Goal: Task Accomplishment & Management: Manage account settings

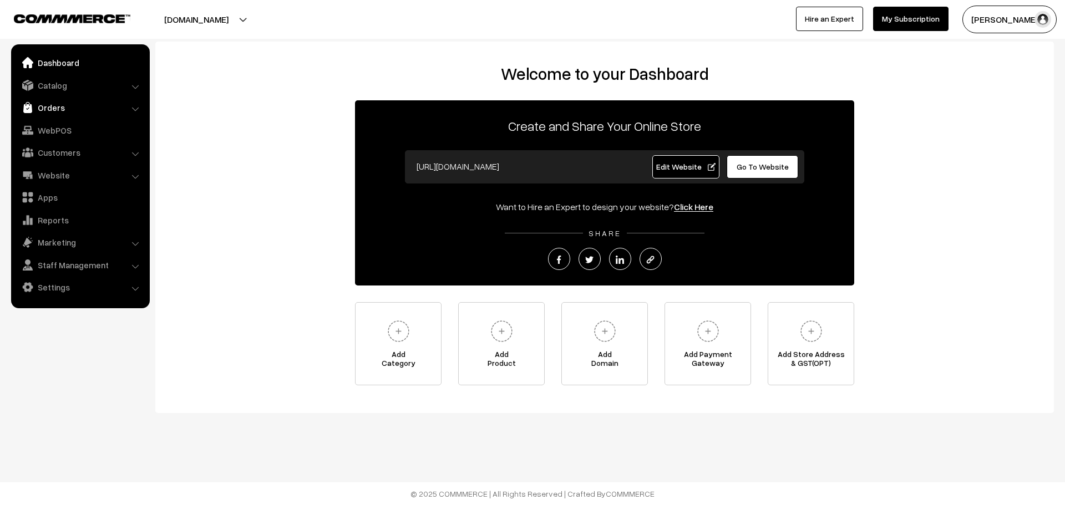
click at [72, 108] on link "Orders" at bounding box center [80, 108] width 132 height 20
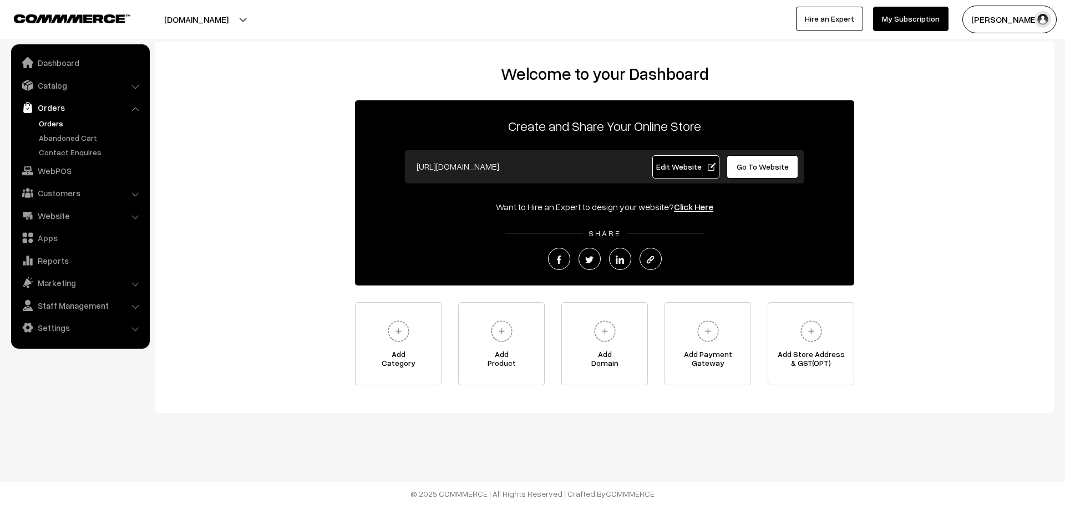
click at [59, 122] on link "Orders" at bounding box center [91, 124] width 110 height 12
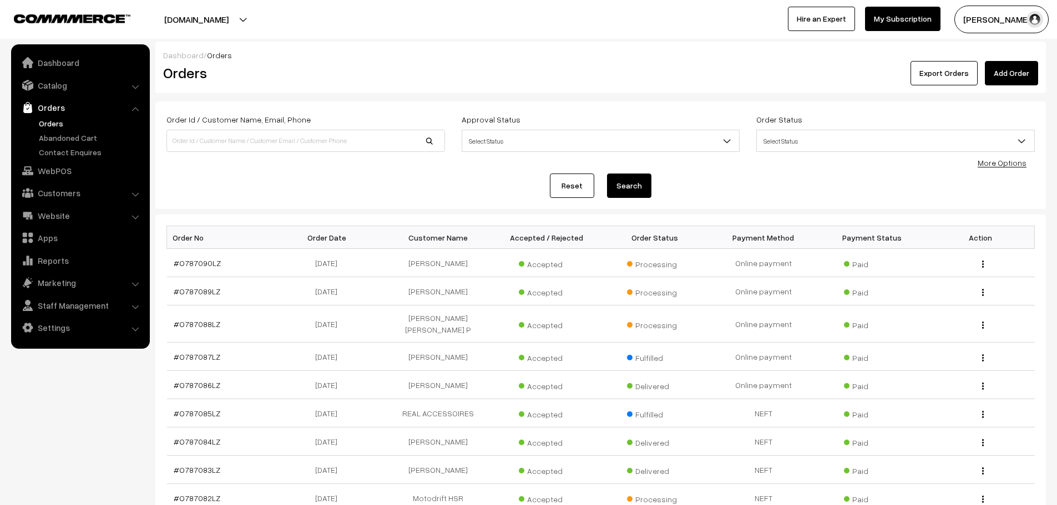
click at [998, 83] on link "Add Order" at bounding box center [1011, 73] width 53 height 24
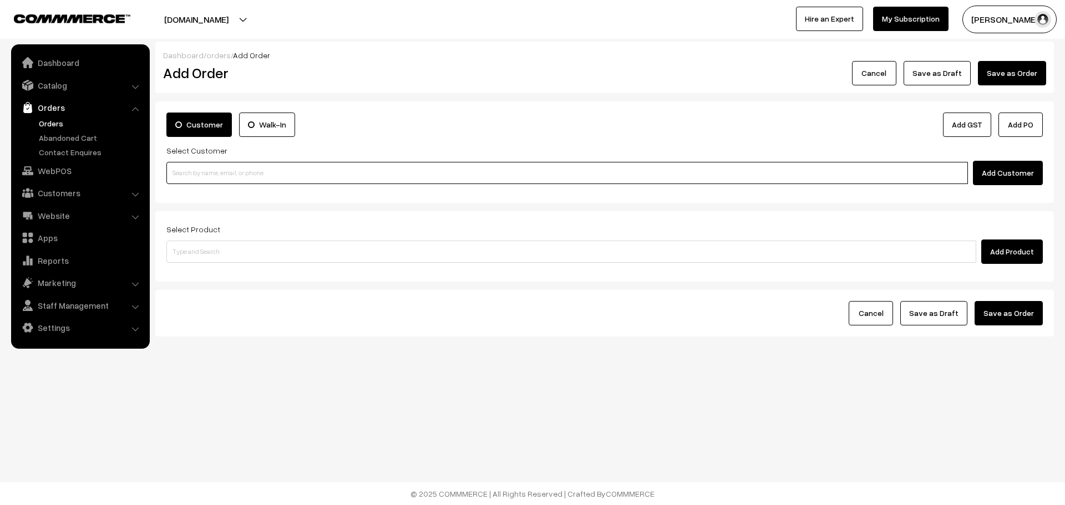
click at [423, 163] on input at bounding box center [567, 173] width 802 height 22
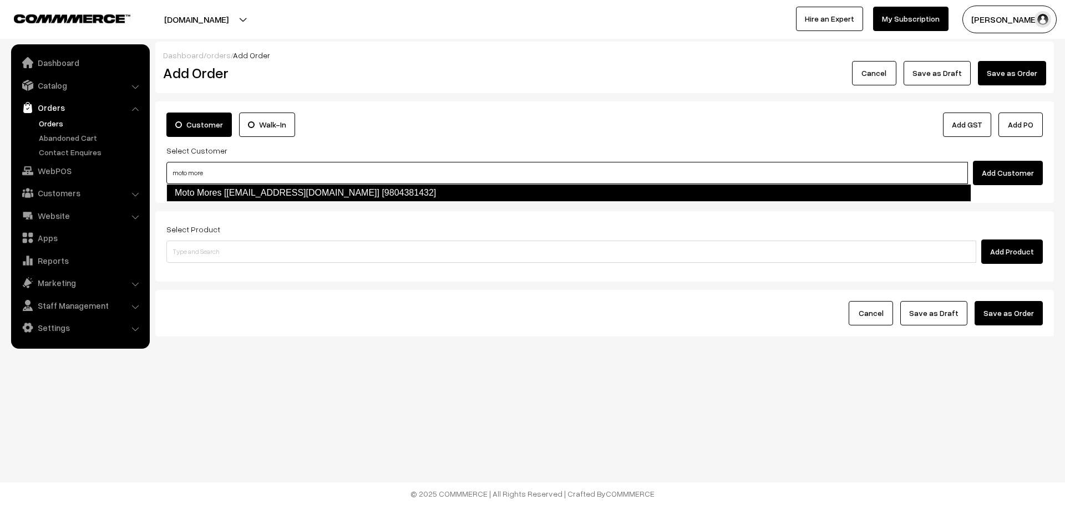
click at [379, 188] on link "Moto Mores [motomores@gmail.com] [9804381432]" at bounding box center [568, 193] width 805 height 18
type input "moto more"
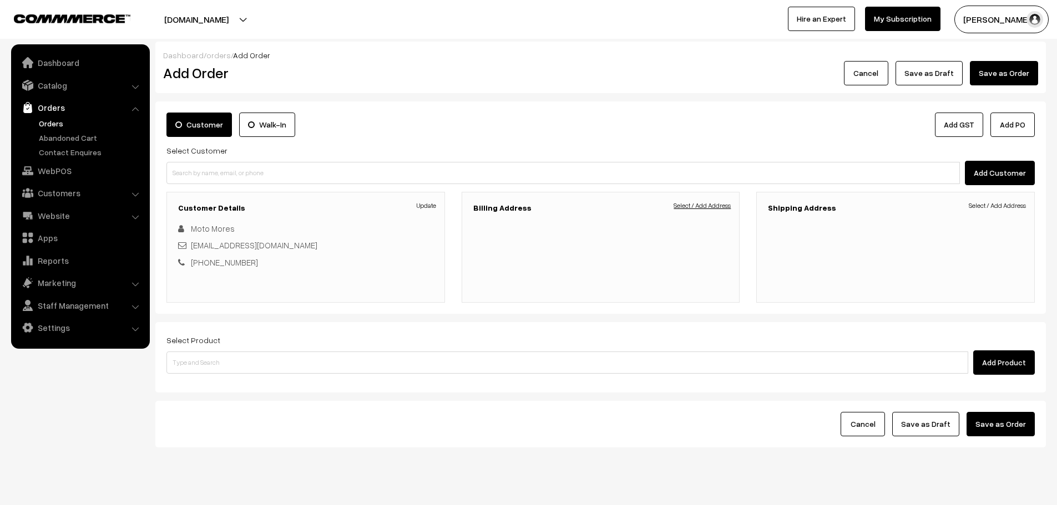
click at [682, 207] on link "Select / Add Address" at bounding box center [701, 206] width 57 height 10
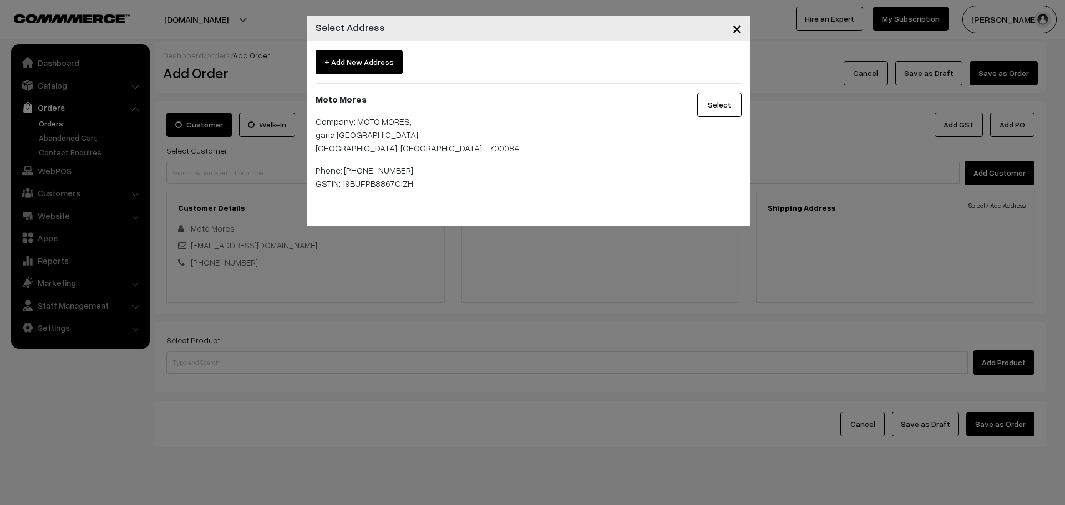
click at [707, 109] on button "Select" at bounding box center [719, 105] width 44 height 24
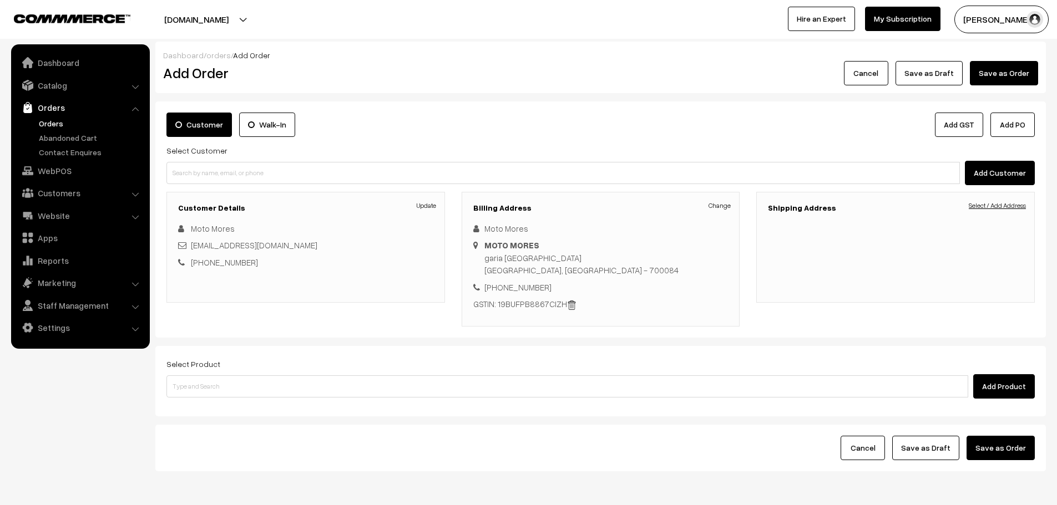
click at [1012, 207] on link "Select / Add Address" at bounding box center [997, 206] width 57 height 10
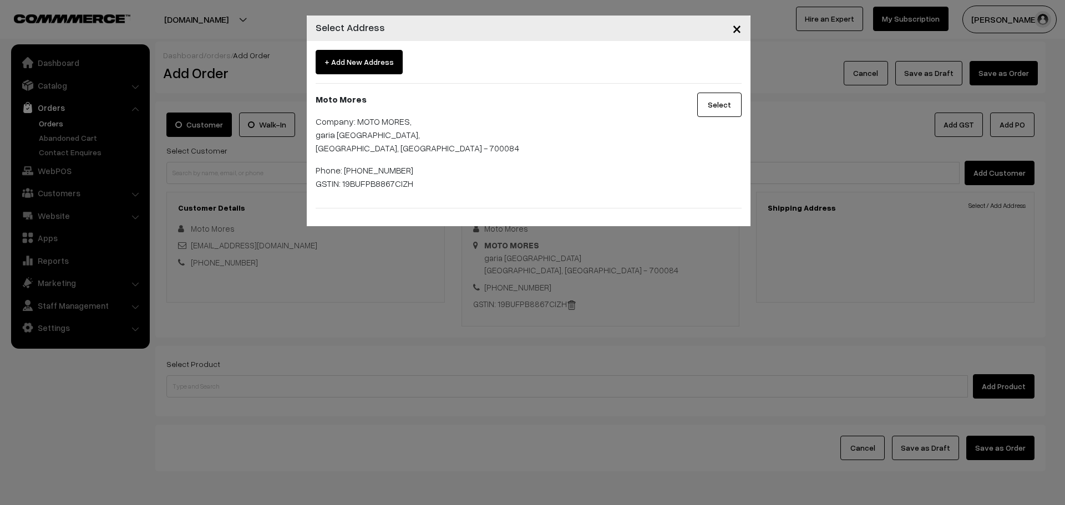
click at [708, 113] on button "Select" at bounding box center [719, 105] width 44 height 24
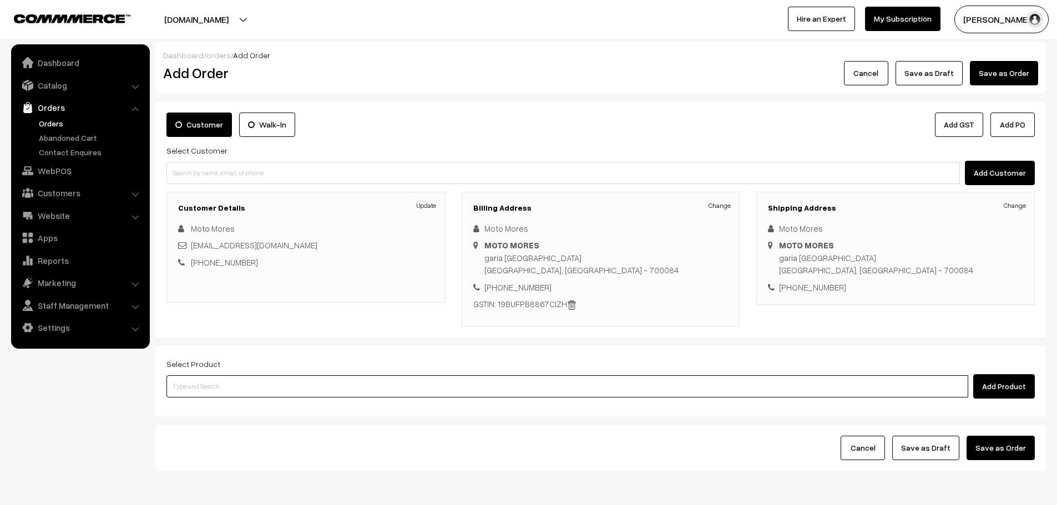
click at [489, 384] on input at bounding box center [567, 387] width 802 height 22
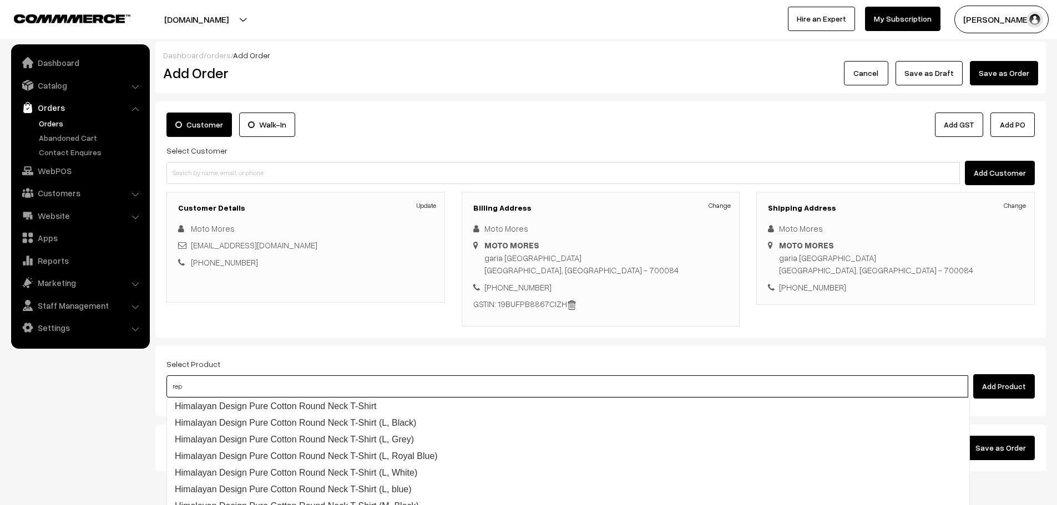
type input "repl"
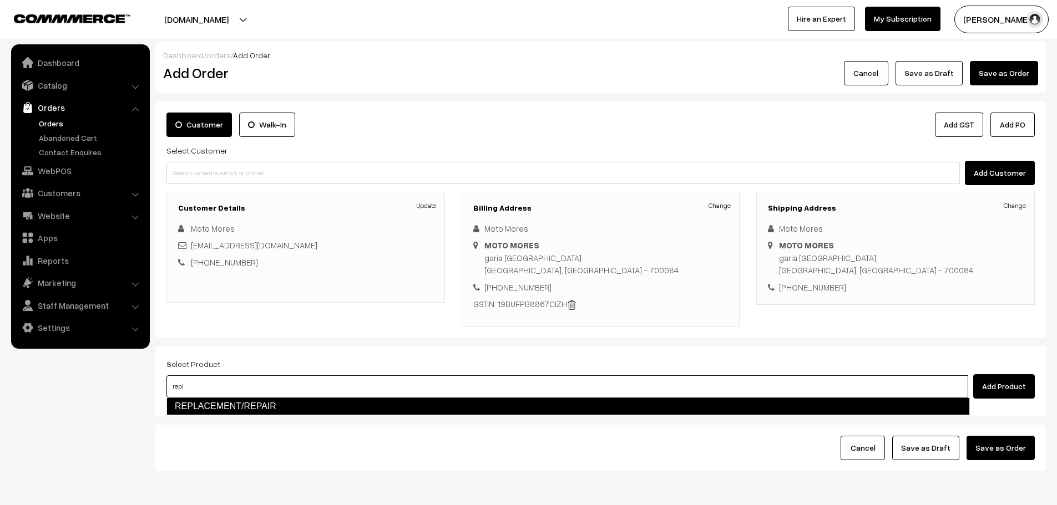
click at [433, 404] on link "REPLACEMENT/REPAIR" at bounding box center [567, 407] width 803 height 18
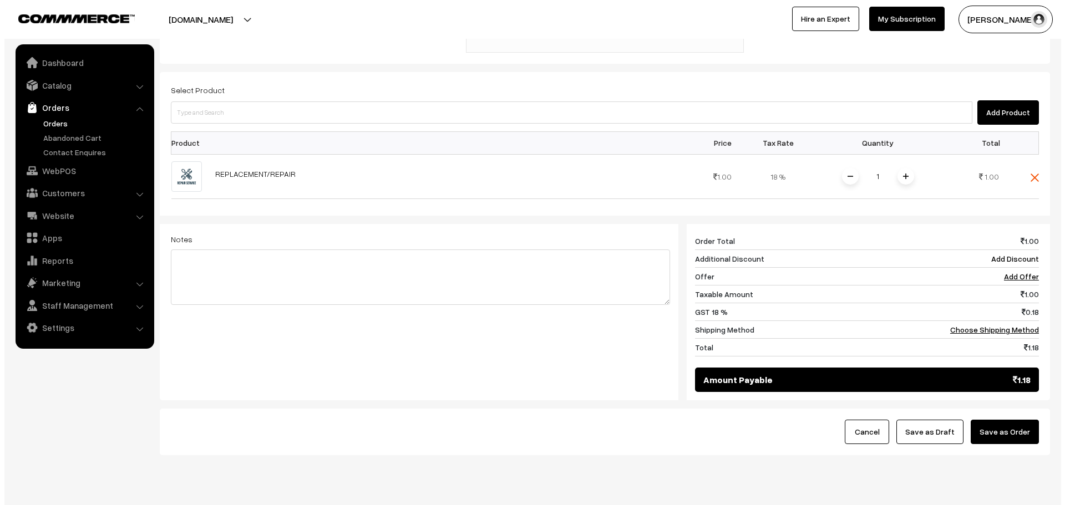
scroll to position [277, 0]
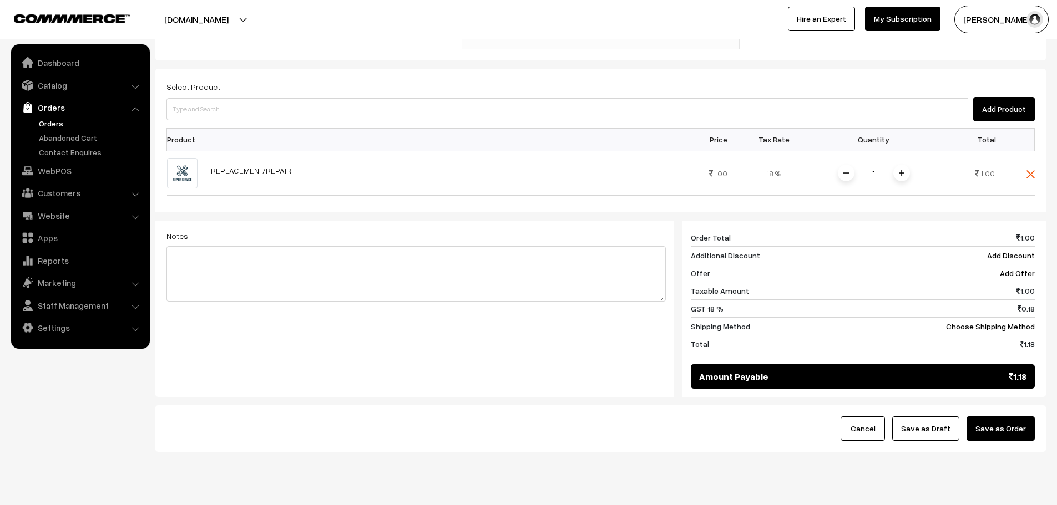
click at [1000, 430] on button "Save as Order" at bounding box center [1000, 429] width 68 height 24
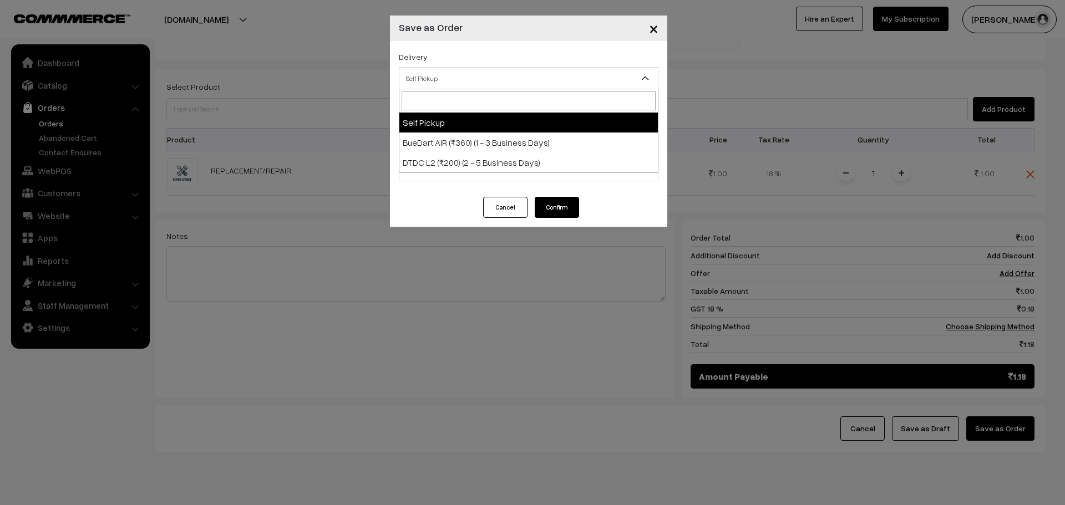
click at [476, 83] on span "Self Pickup" at bounding box center [528, 78] width 258 height 19
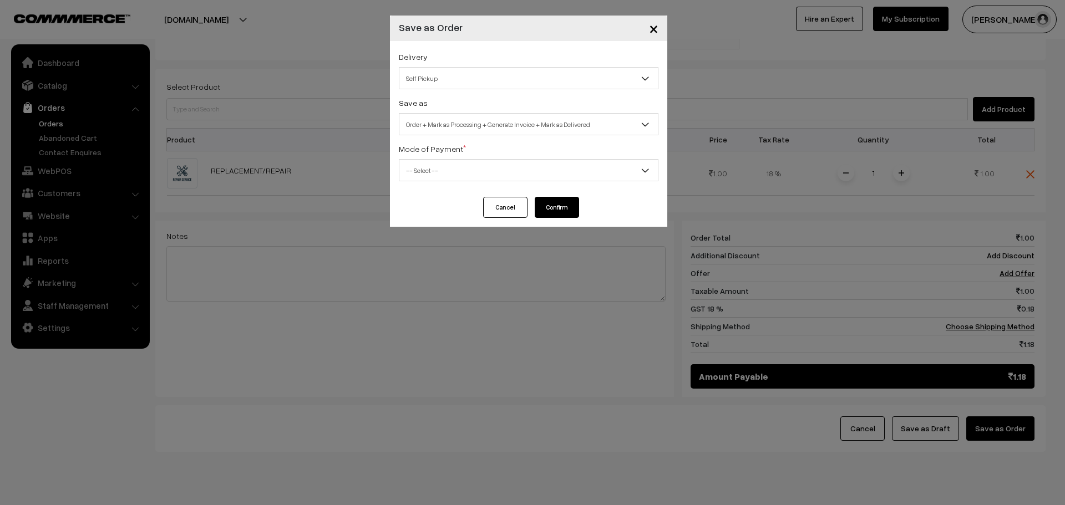
click at [327, 77] on div "× Save as Order Delivery Self Pickup BueDart AIR (₹360) (1 - 3 Business Days) D…" at bounding box center [532, 252] width 1065 height 505
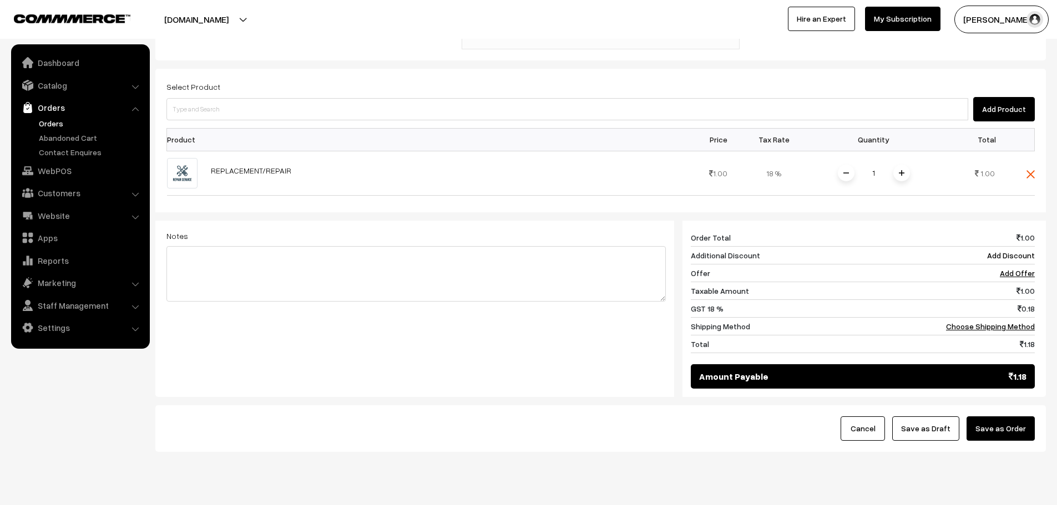
click at [1000, 426] on button "Save as Order" at bounding box center [1000, 429] width 68 height 24
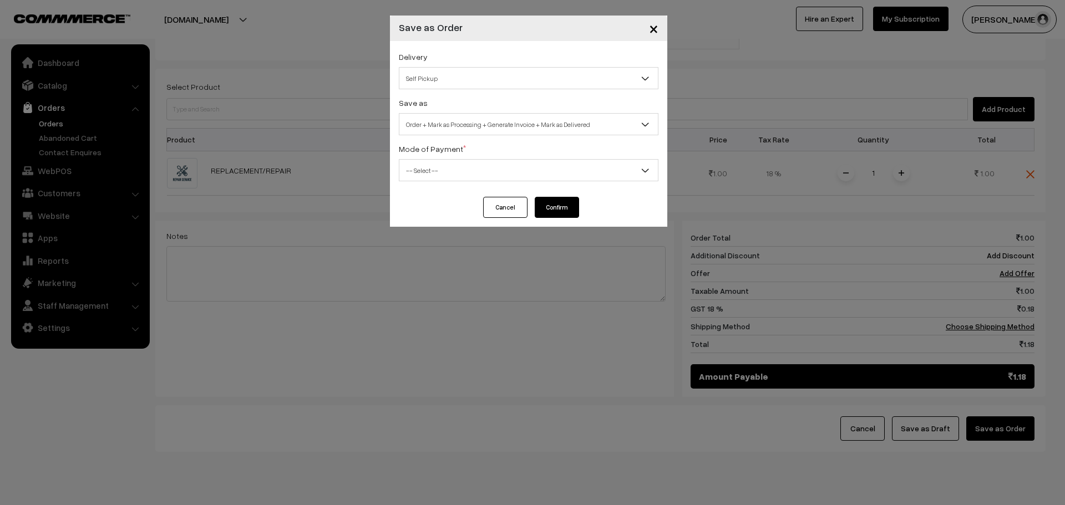
click at [470, 131] on span "Order + Mark as Processing + Generate Invoice + Mark as Delivered" at bounding box center [528, 124] width 258 height 19
select select "3"
click at [460, 173] on span "-- Select --" at bounding box center [528, 170] width 258 height 19
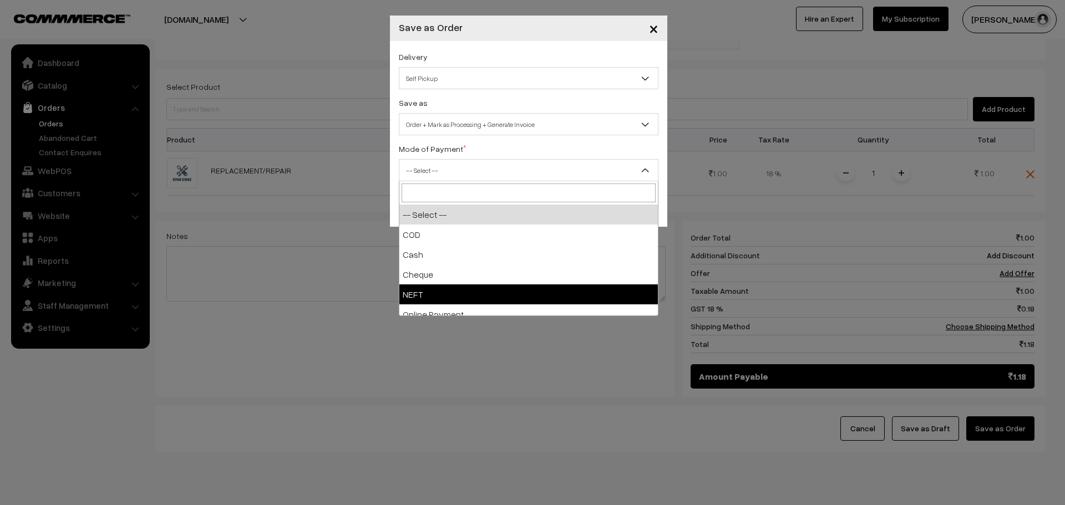
select select "4"
checkbox input "true"
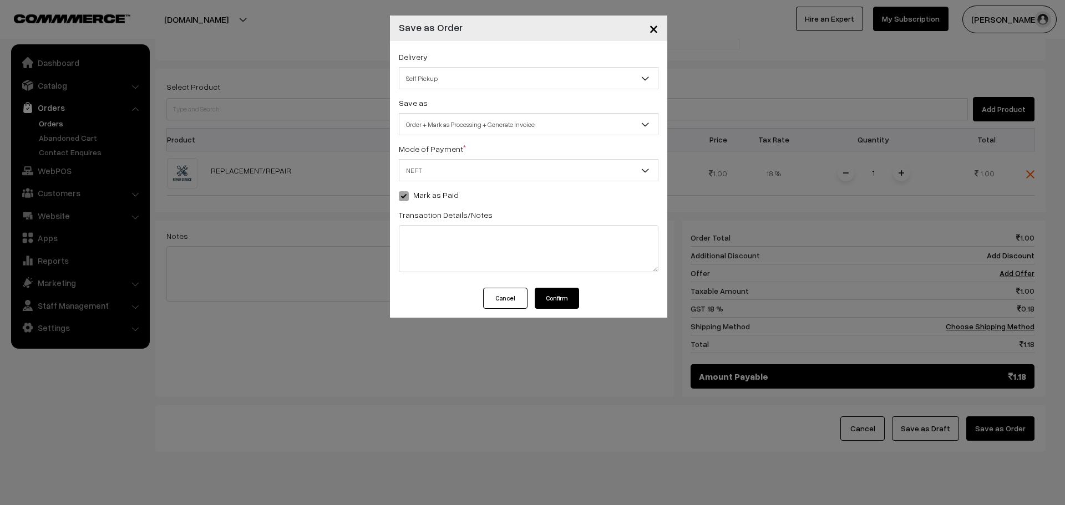
click at [556, 298] on button "Confirm" at bounding box center [557, 298] width 44 height 21
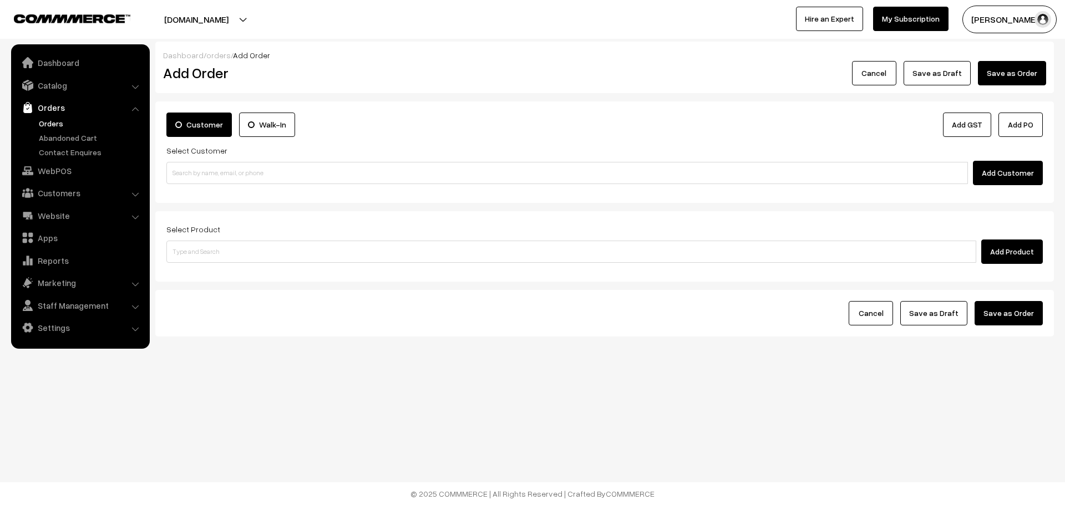
click at [57, 124] on link "Orders" at bounding box center [91, 124] width 110 height 12
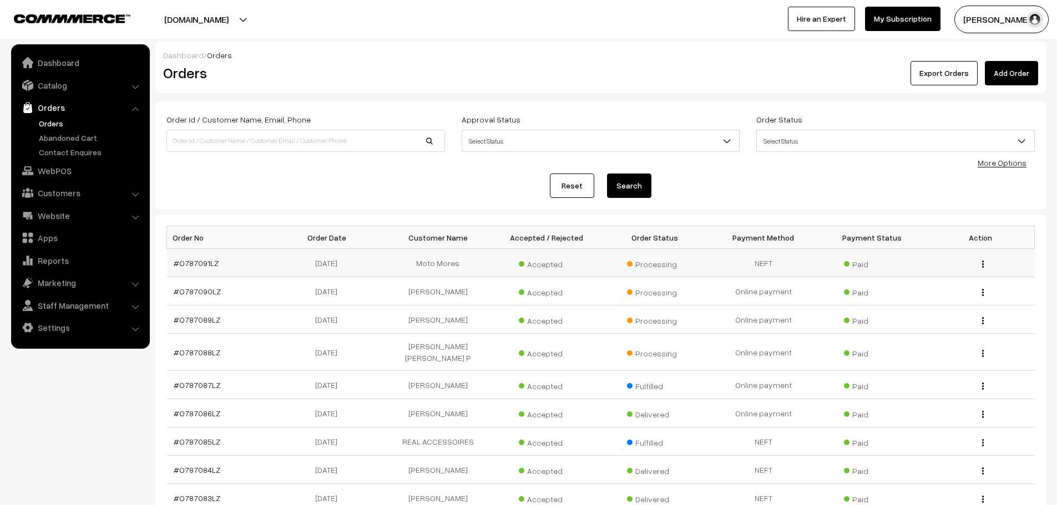
click at [171, 251] on td "#O787091LZ" at bounding box center [221, 263] width 109 height 28
click at [183, 262] on link "#O787091LZ" at bounding box center [196, 262] width 45 height 9
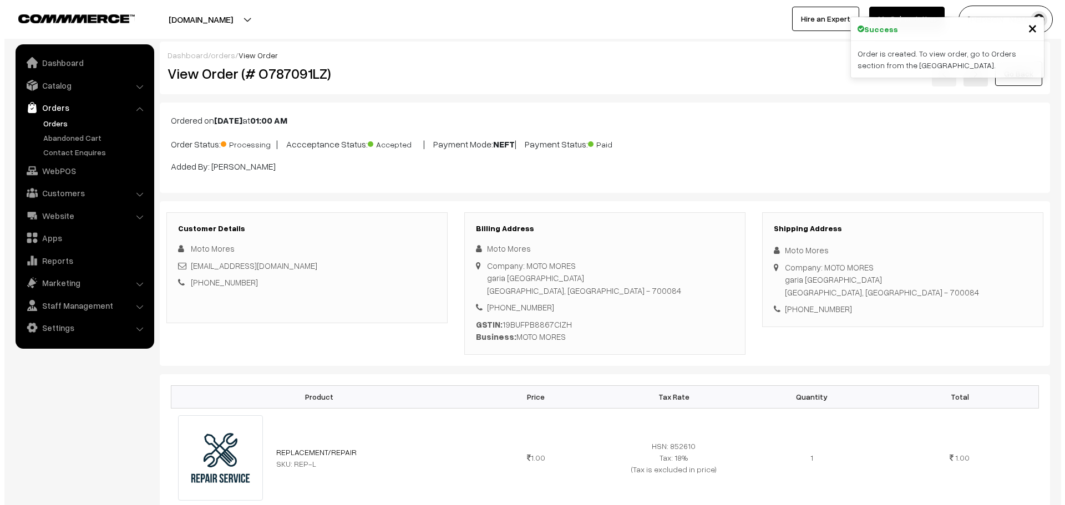
scroll to position [499, 0]
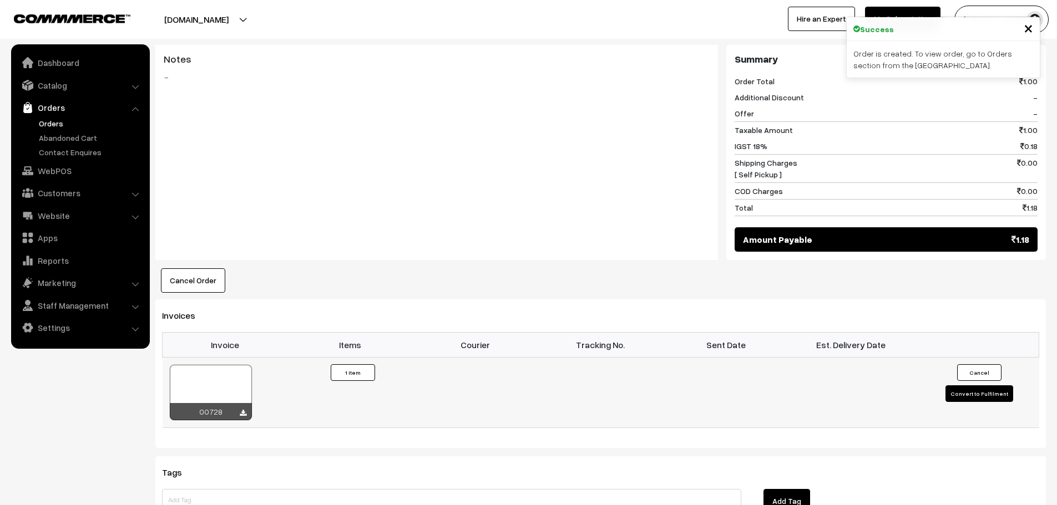
click at [982, 396] on button "Convert to Fulfilment" at bounding box center [979, 394] width 68 height 17
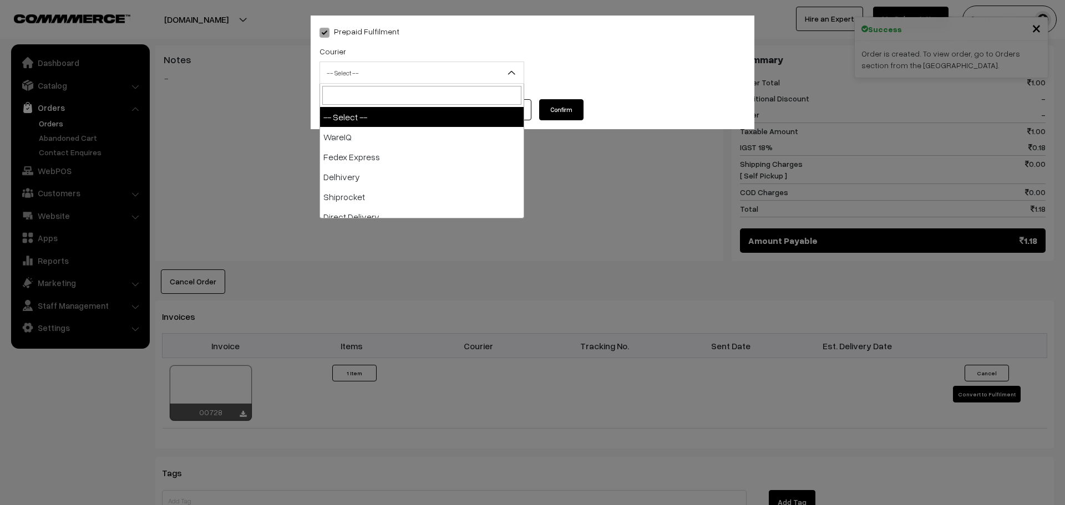
click at [409, 67] on span "-- Select --" at bounding box center [422, 72] width 204 height 19
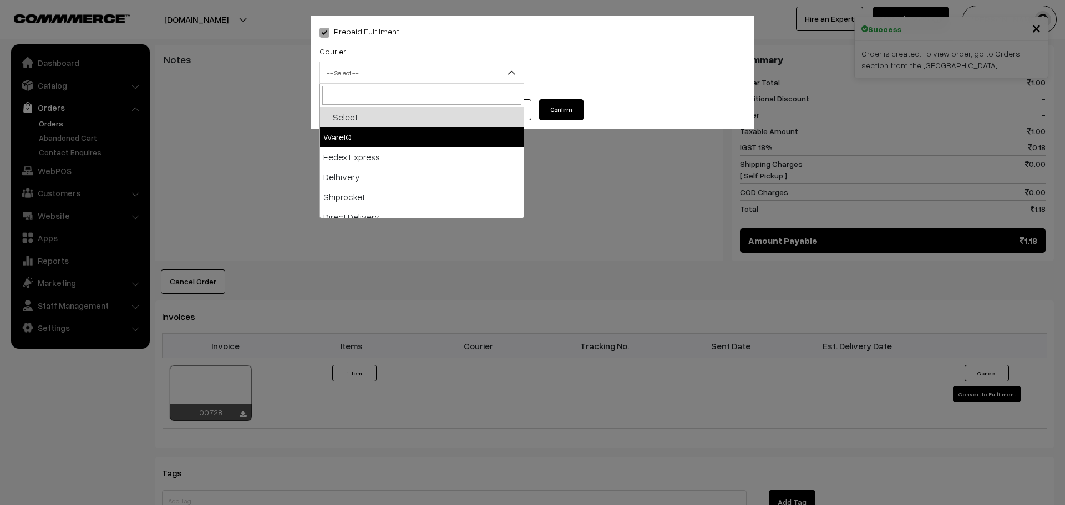
select select "1"
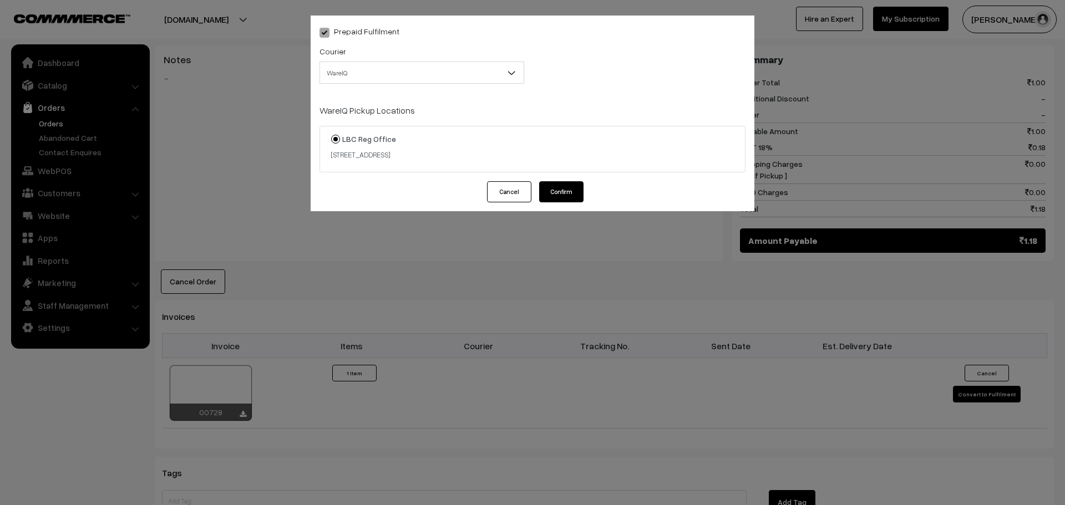
click at [571, 195] on button "Confirm" at bounding box center [561, 191] width 44 height 21
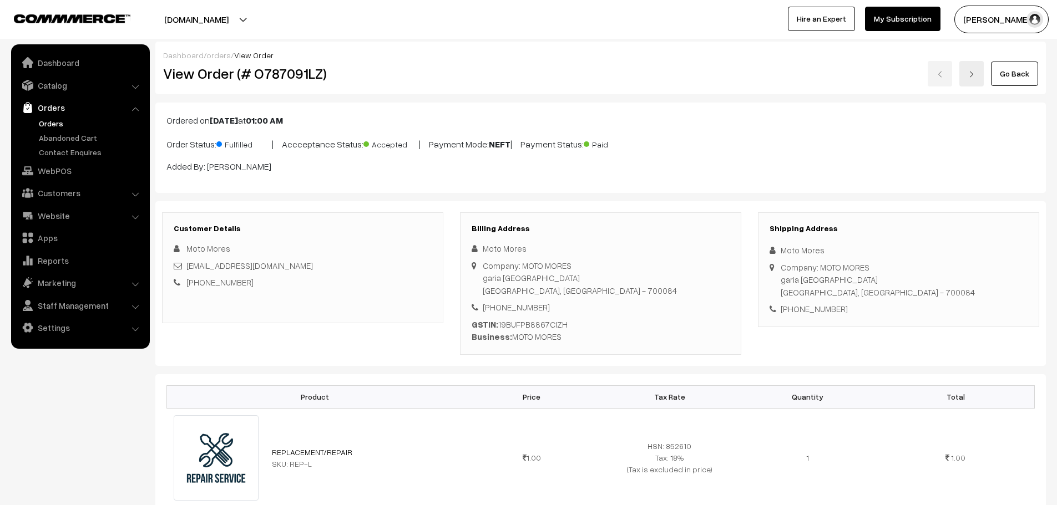
scroll to position [499, 0]
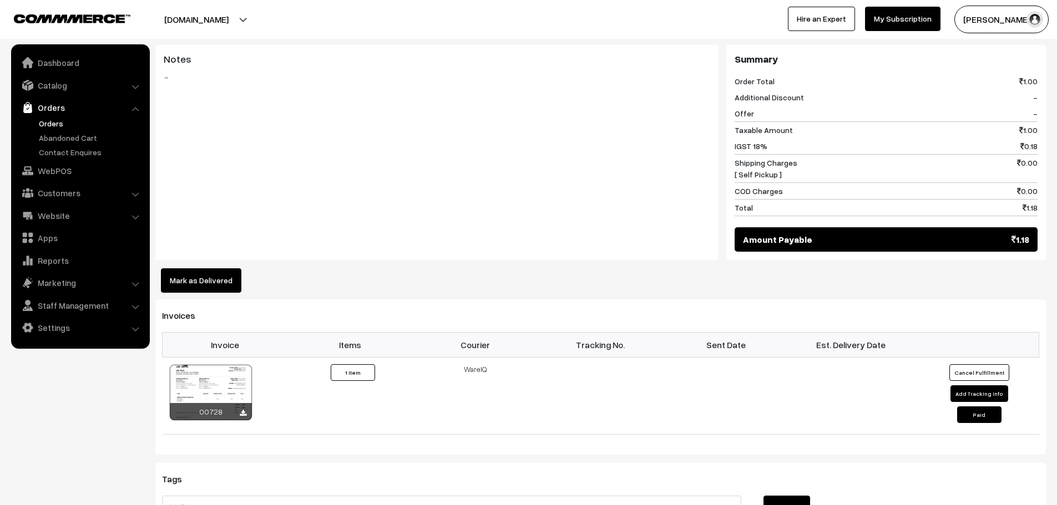
click at [57, 126] on link "Orders" at bounding box center [91, 124] width 110 height 12
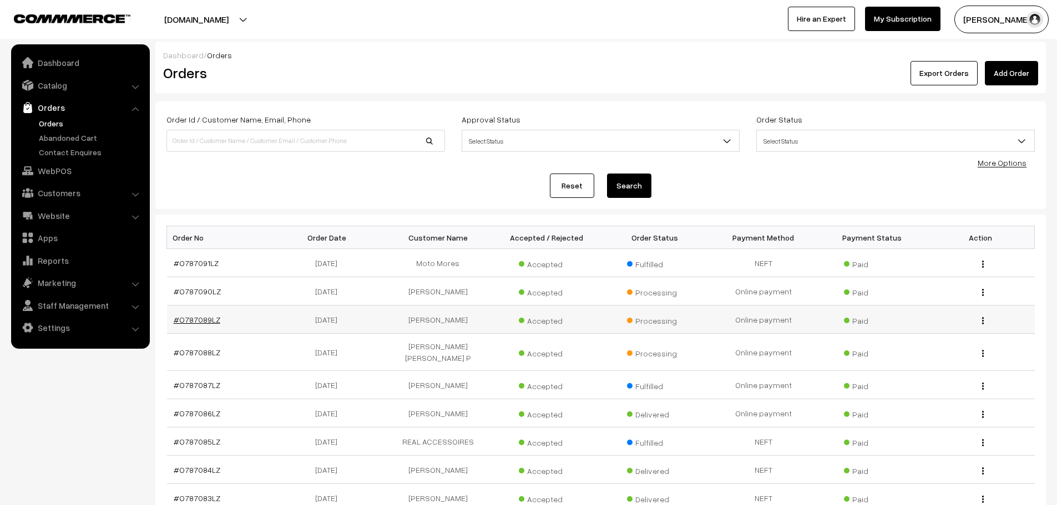
click at [195, 316] on link "#O787089LZ" at bounding box center [197, 319] width 47 height 9
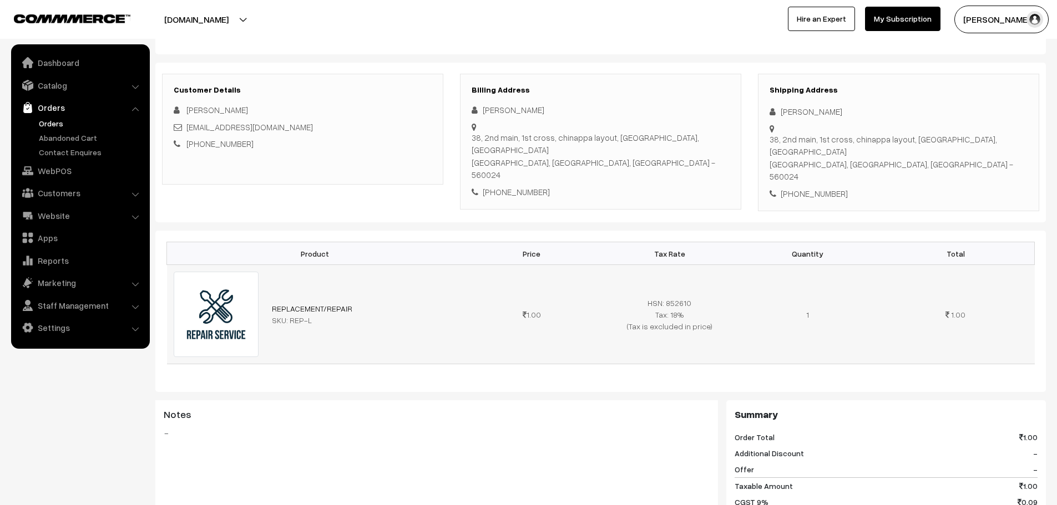
scroll to position [111, 0]
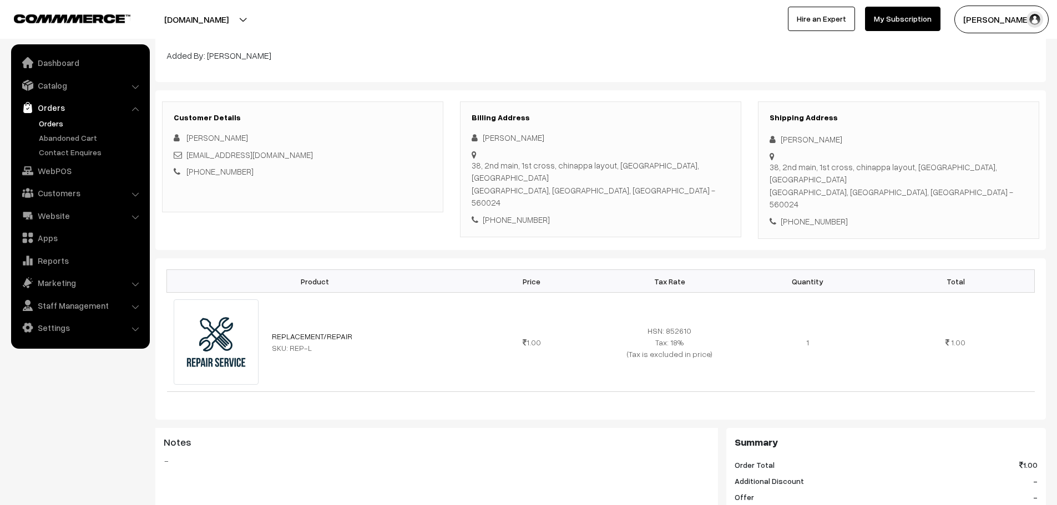
click at [43, 128] on link "Orders" at bounding box center [91, 124] width 110 height 12
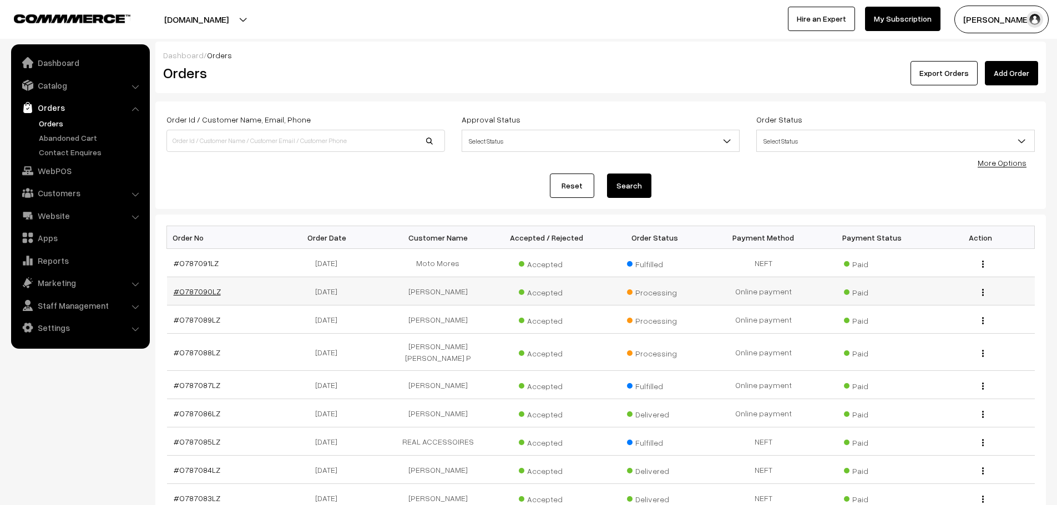
click at [195, 290] on link "#O787090LZ" at bounding box center [197, 291] width 47 height 9
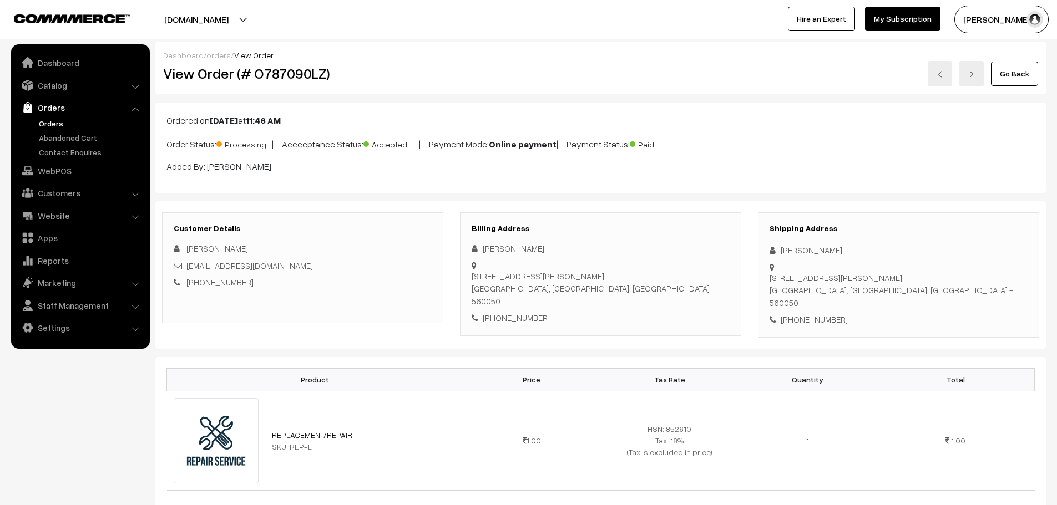
click at [62, 125] on link "Orders" at bounding box center [91, 124] width 110 height 12
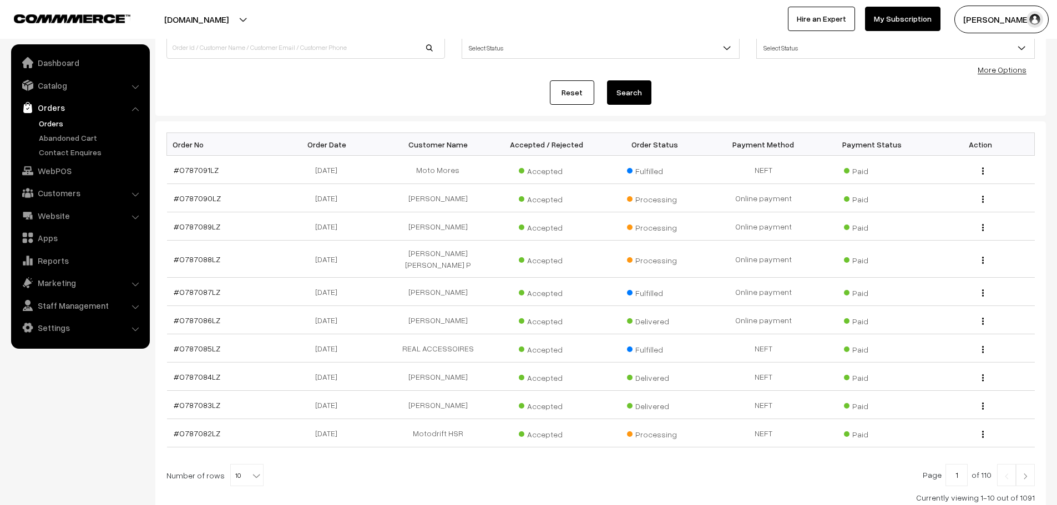
scroll to position [111, 0]
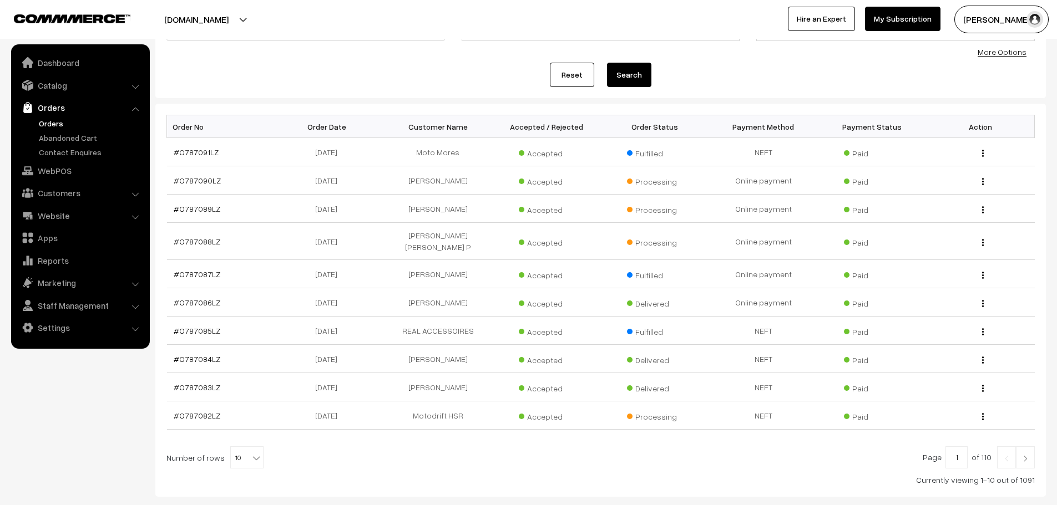
click at [194, 137] on th "Order No" at bounding box center [221, 126] width 109 height 23
click at [201, 155] on link "#O787091LZ" at bounding box center [196, 152] width 45 height 9
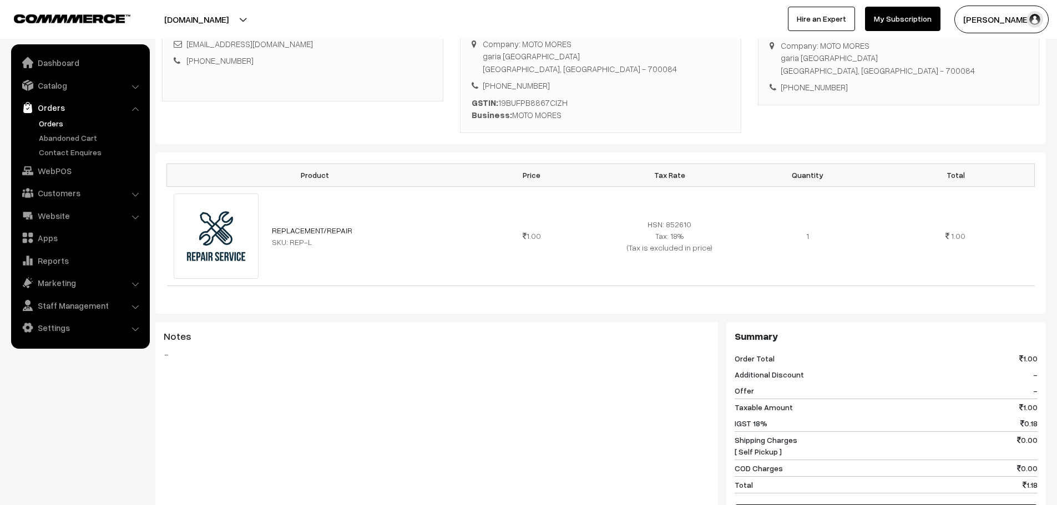
scroll to position [444, 0]
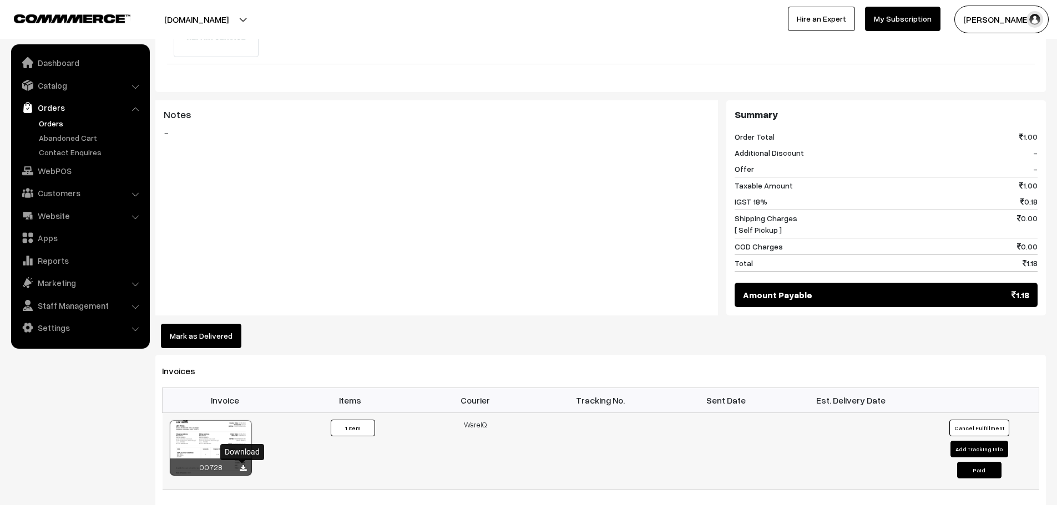
click at [240, 471] on icon at bounding box center [243, 468] width 7 height 7
